Goal: Task Accomplishment & Management: Manage account settings

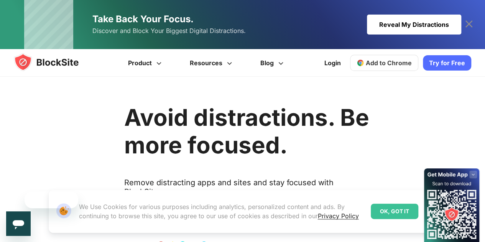
click at [390, 63] on span "Add to Chrome" at bounding box center [389, 63] width 46 height 8
click at [332, 11] on link "Take Back Your Focus. Discover and Block Your Biggest Digital Distractions. Rev…" at bounding box center [242, 24] width 437 height 49
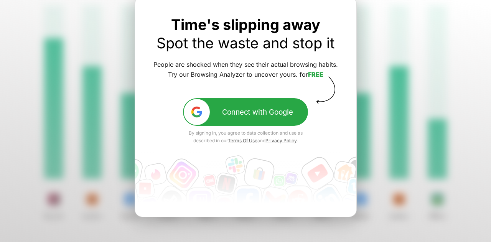
scroll to position [48, 0]
click at [428, 109] on div at bounding box center [245, 122] width 491 height 283
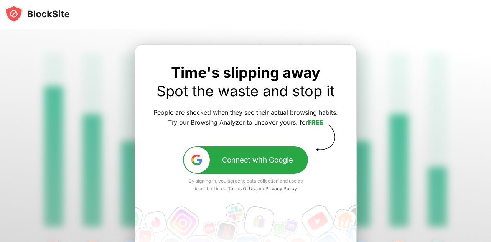
click at [45, 13] on img at bounding box center [37, 14] width 65 height 18
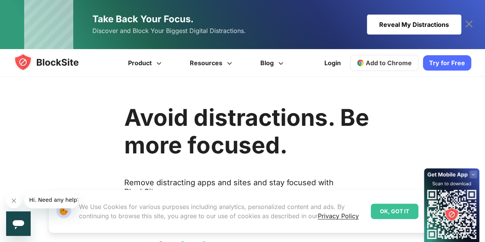
click at [341, 60] on link "Login" at bounding box center [333, 63] width 26 height 18
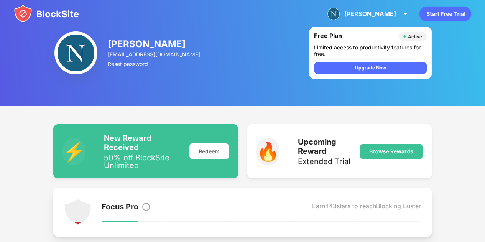
click at [401, 13] on img at bounding box center [405, 13] width 9 height 9
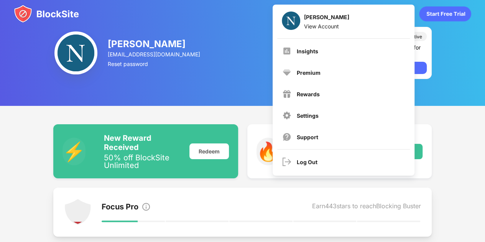
click at [386, 49] on div "Insights" at bounding box center [344, 51] width 132 height 18
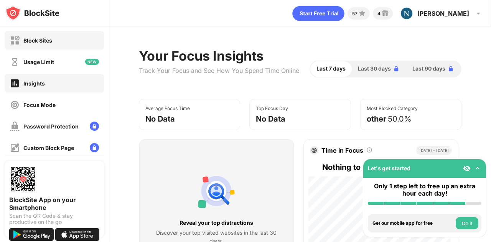
click at [37, 40] on div "Block Sites" at bounding box center [37, 40] width 29 height 7
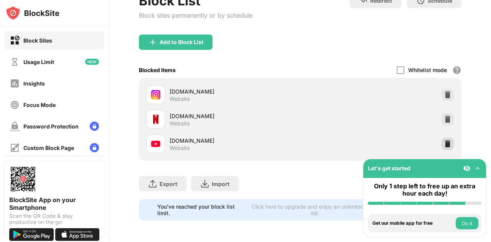
click at [445, 140] on img at bounding box center [448, 144] width 8 height 8
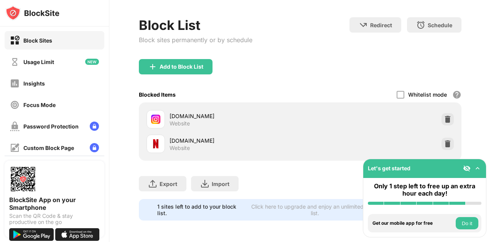
scroll to position [36, 0]
click at [169, 65] on div "Add to Block List" at bounding box center [176, 66] width 74 height 15
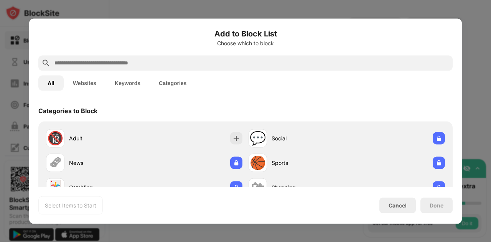
click at [78, 63] on input "text" at bounding box center [252, 62] width 396 height 9
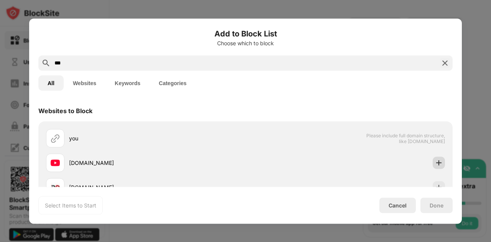
type input "***"
click at [435, 164] on img at bounding box center [439, 163] width 8 height 8
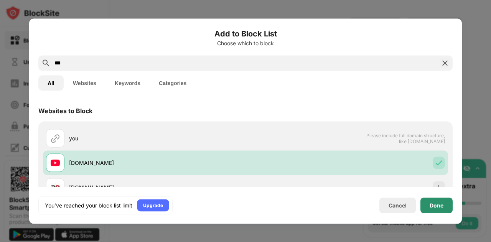
click at [432, 200] on div "Done" at bounding box center [436, 204] width 32 height 15
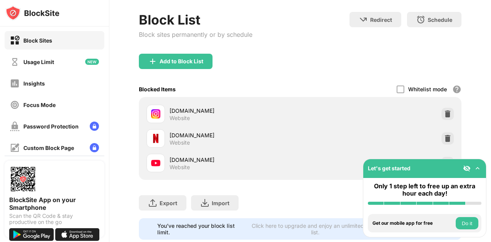
scroll to position [59, 0]
